Goal: Task Accomplishment & Management: Check status

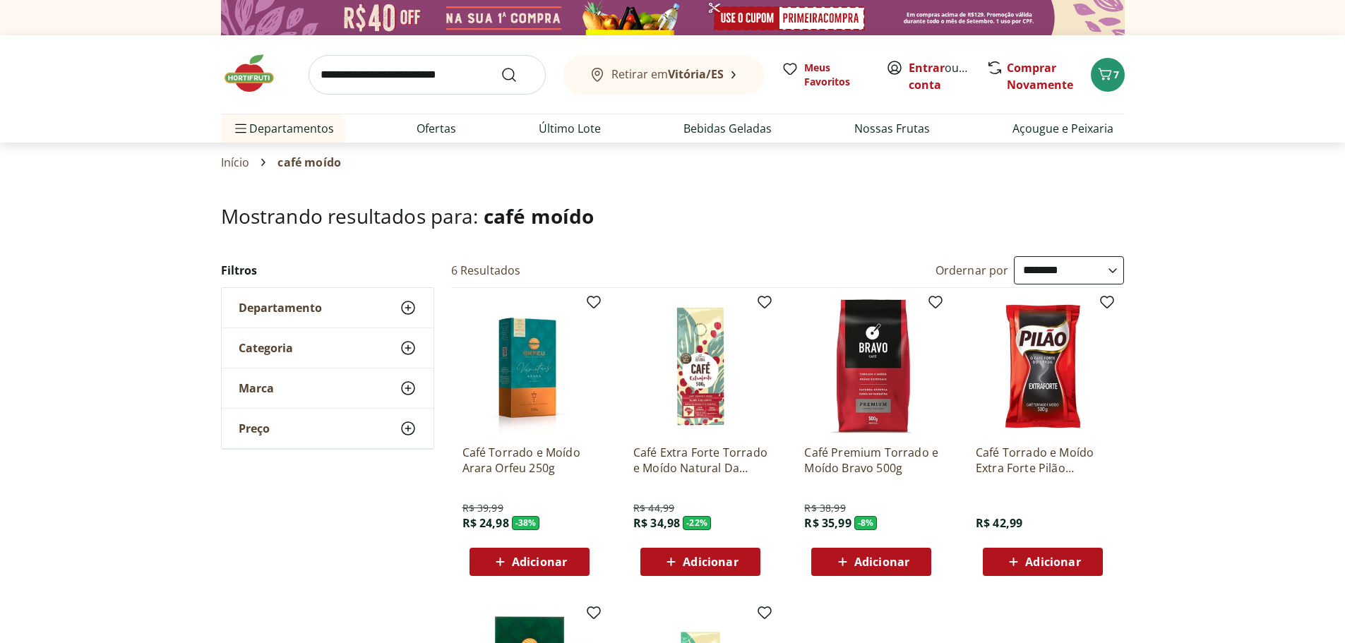
select select "**********"
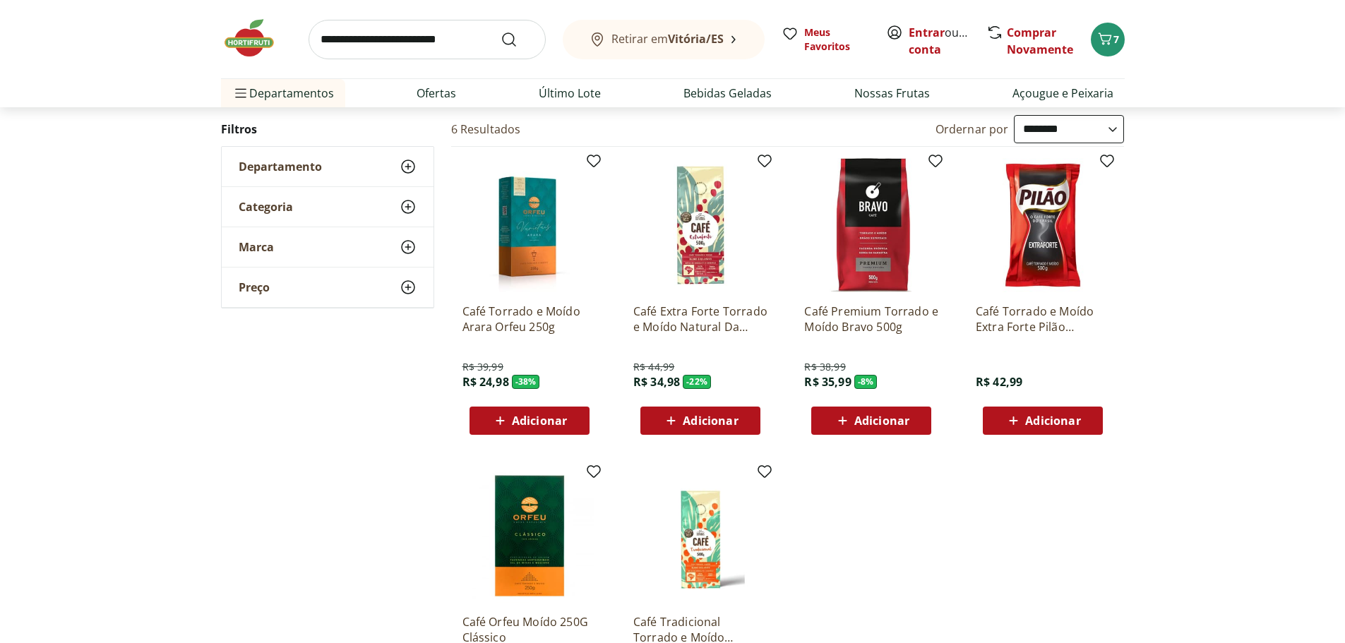
click at [263, 42] on img at bounding box center [256, 38] width 71 height 42
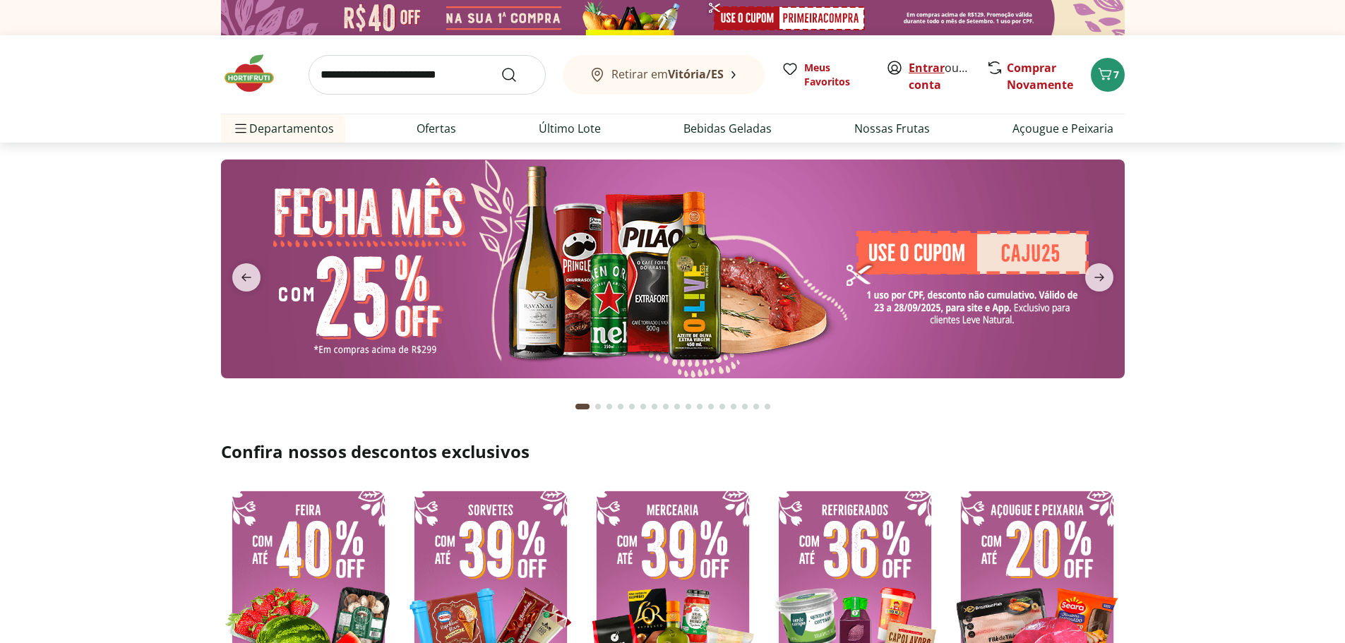
click at [926, 71] on link "Entrar" at bounding box center [926, 68] width 36 height 16
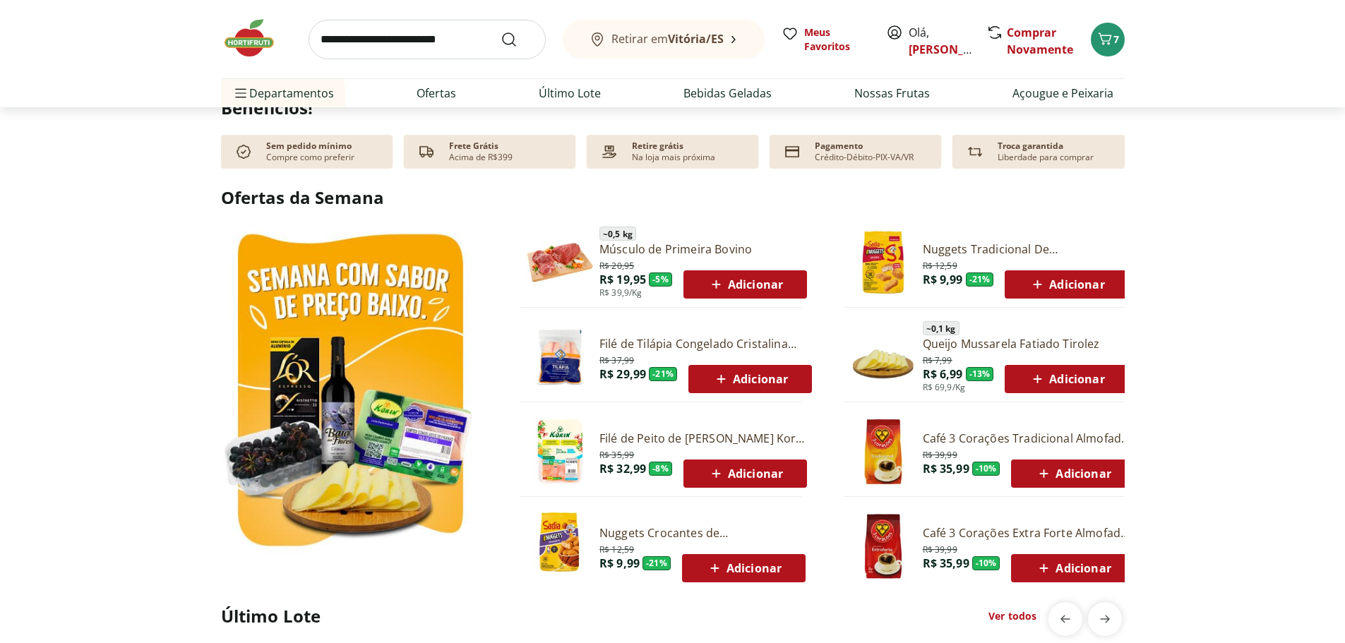
scroll to position [706, 0]
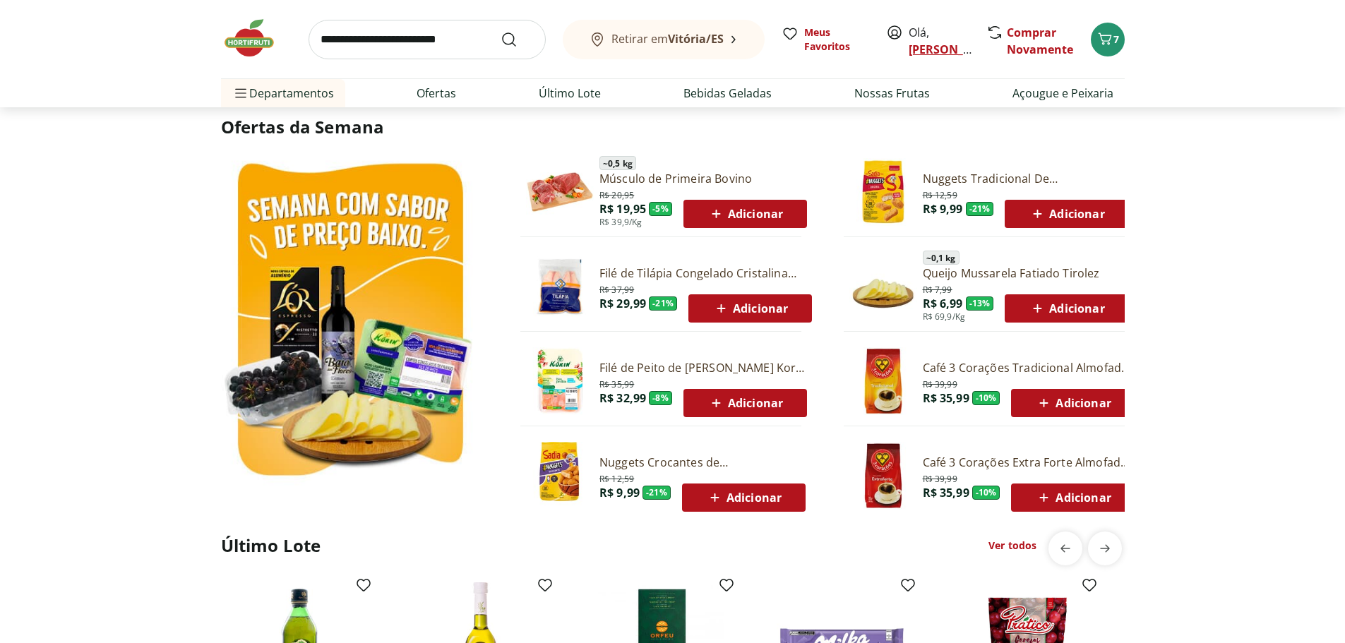
click at [917, 46] on link "[PERSON_NAME]" at bounding box center [954, 50] width 92 height 16
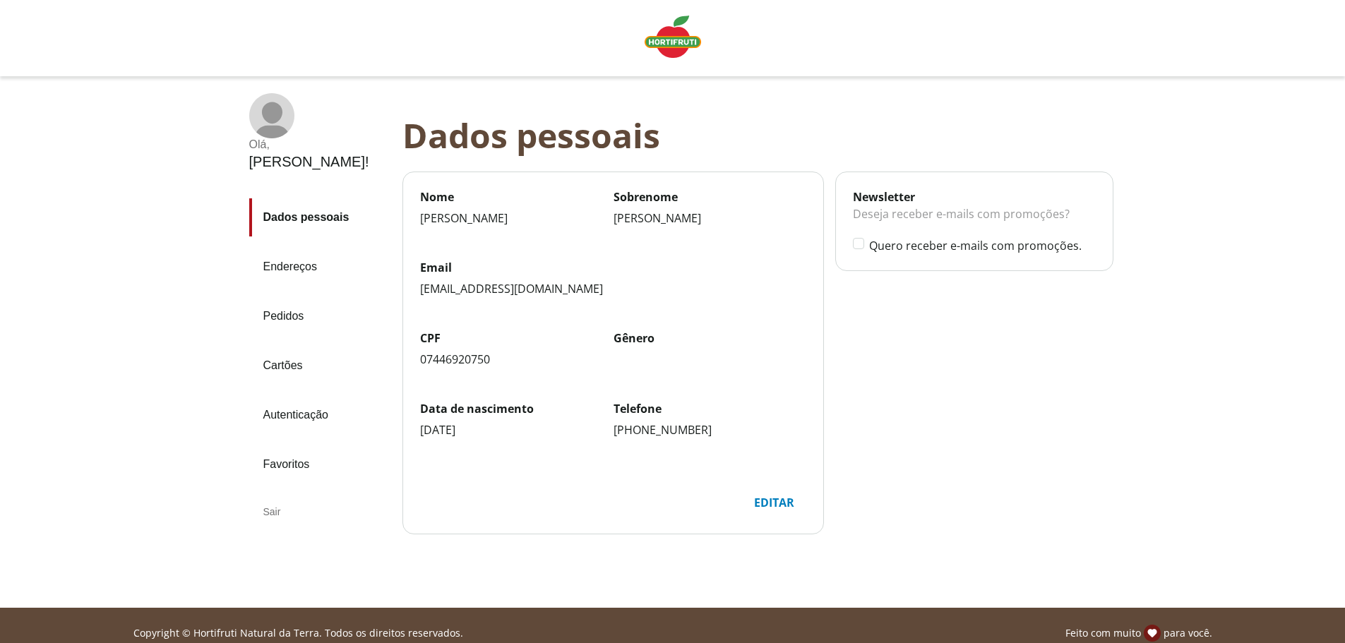
click at [282, 297] on link "Pedidos" at bounding box center [320, 316] width 142 height 38
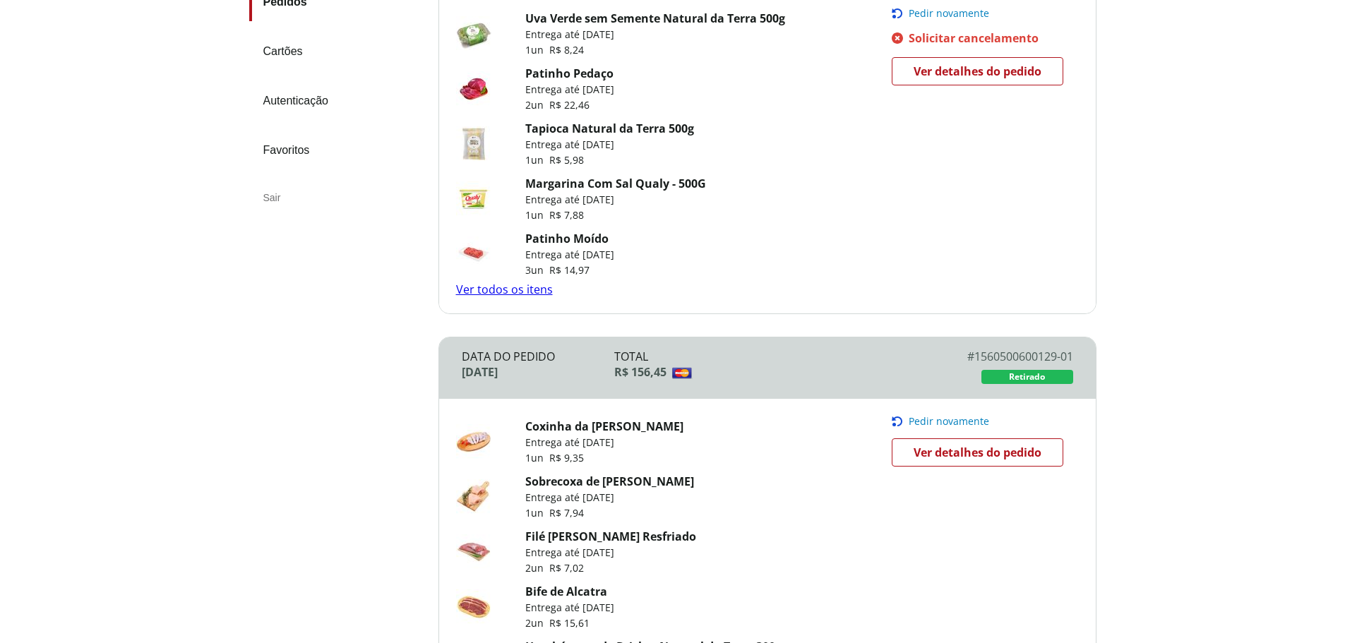
scroll to position [141, 0]
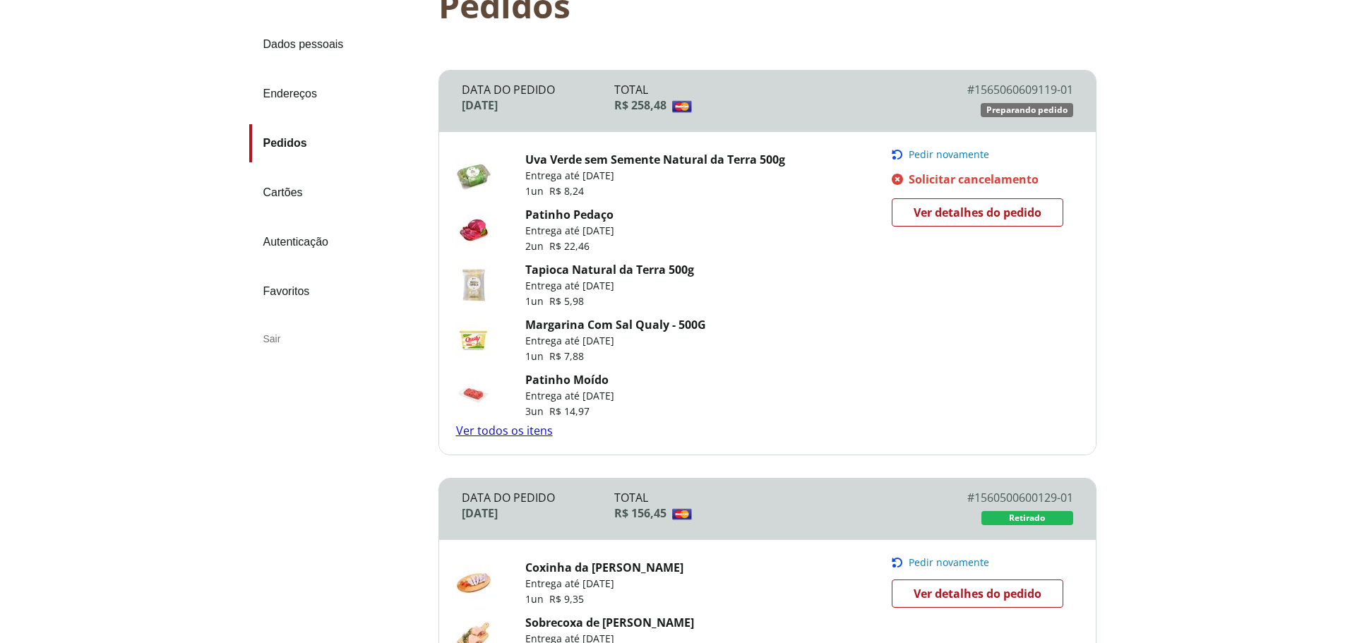
click at [524, 431] on link "Ver todos os itens" at bounding box center [504, 431] width 97 height 16
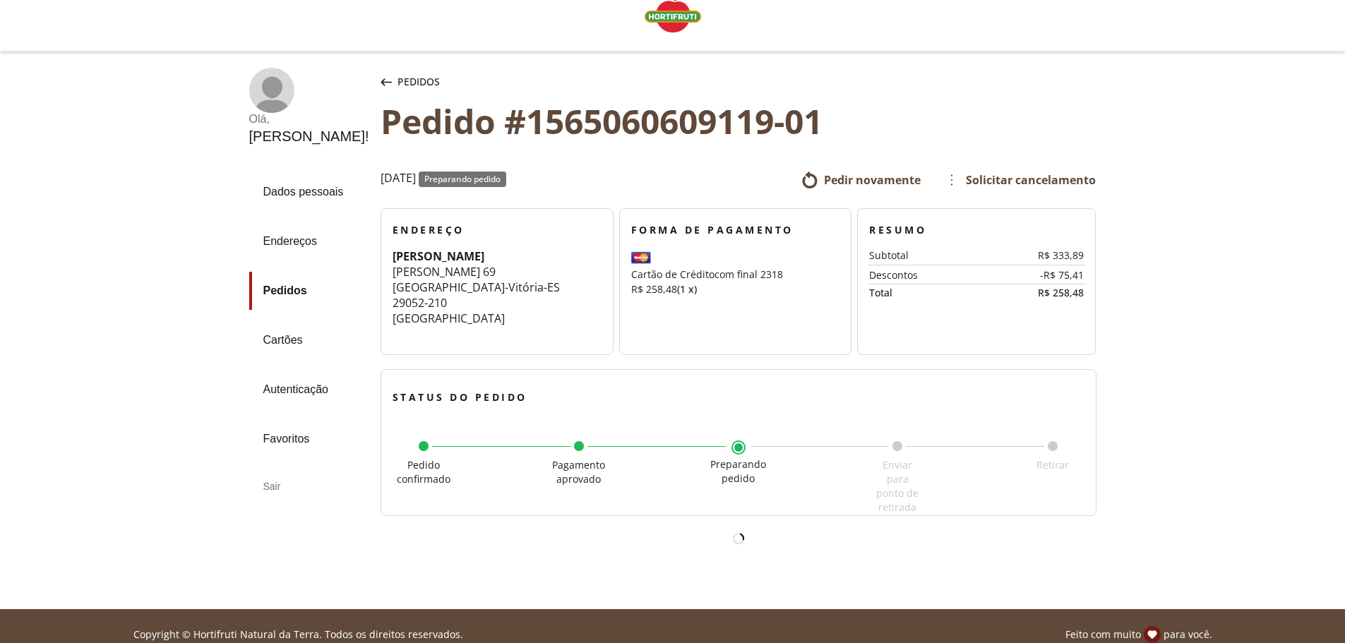
scroll to position [42, 0]
